Goal: Task Accomplishment & Management: Manage account settings

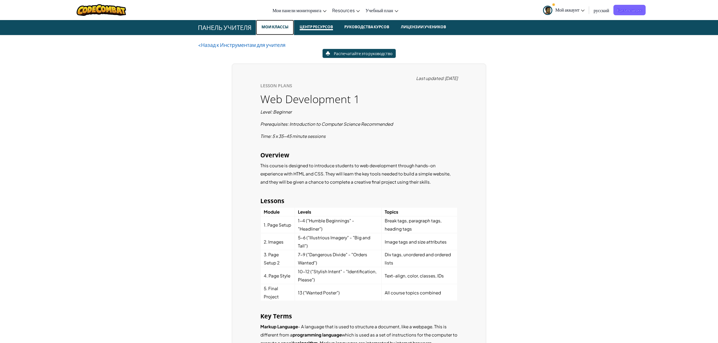
click at [271, 24] on small "Мои классы" at bounding box center [274, 26] width 31 height 7
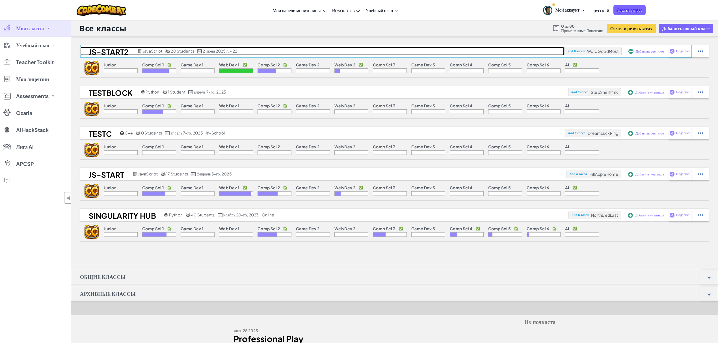
click at [101, 53] on h2 "JS-start2" at bounding box center [107, 51] width 55 height 8
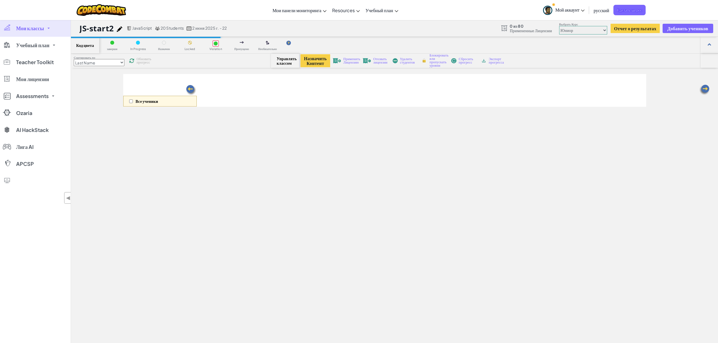
click at [599, 8] on span "русский" at bounding box center [601, 10] width 16 height 6
click at [571, 10] on span "Мой аккаунт" at bounding box center [569, 10] width 29 height 6
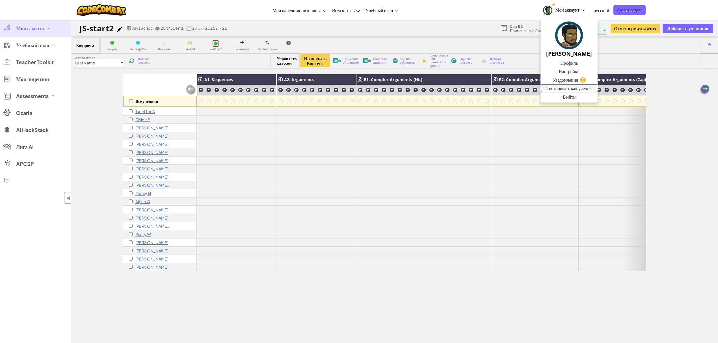
click at [570, 86] on link "Тестировать как ученик" at bounding box center [568, 88] width 57 height 8
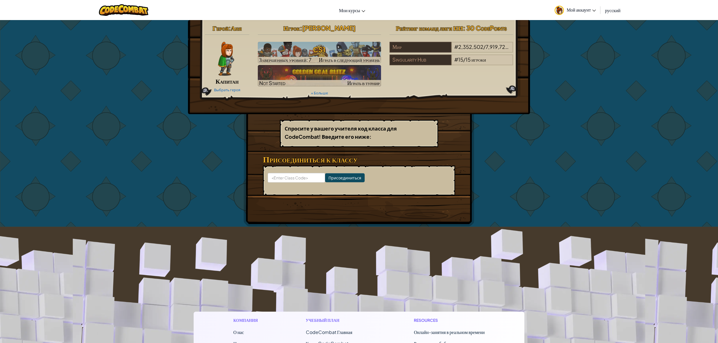
click at [584, 8] on span "Мой аккаунт" at bounding box center [580, 10] width 29 height 6
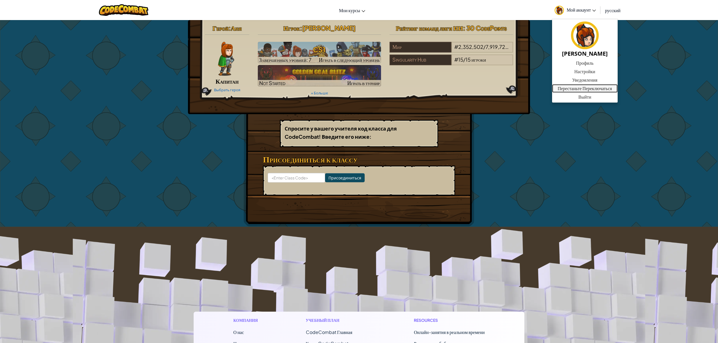
click at [579, 89] on link "Перестаньте Переключаться" at bounding box center [585, 88] width 66 height 8
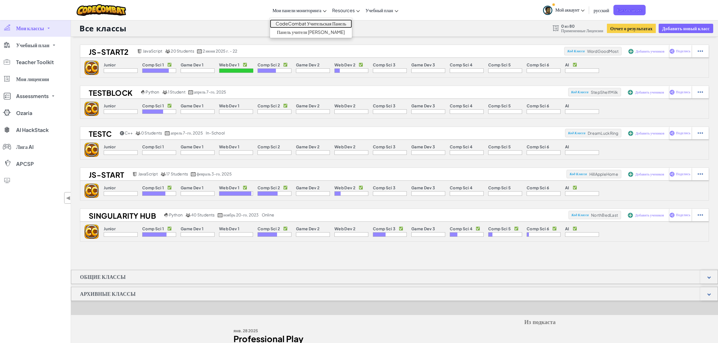
click at [315, 21] on link "CodeCombat Учительская Панель" at bounding box center [311, 23] width 82 height 8
